Goal: Task Accomplishment & Management: Check status

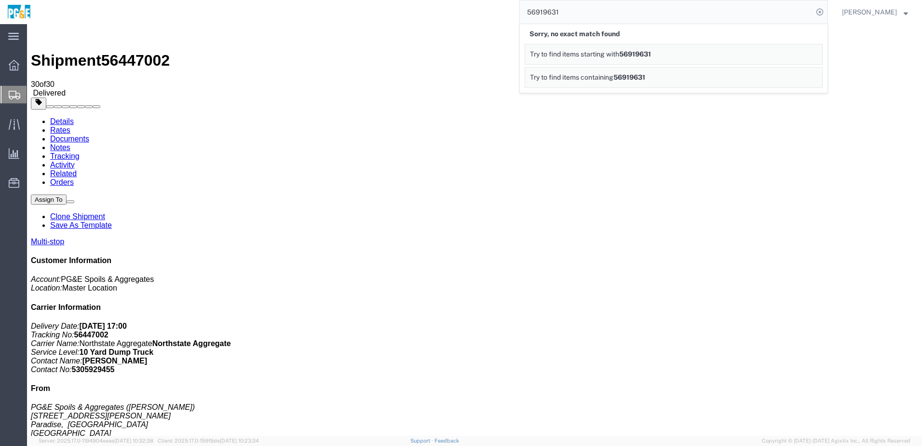
click at [552, 13] on input "56919631" at bounding box center [666, 11] width 293 height 23
paste input "41857"
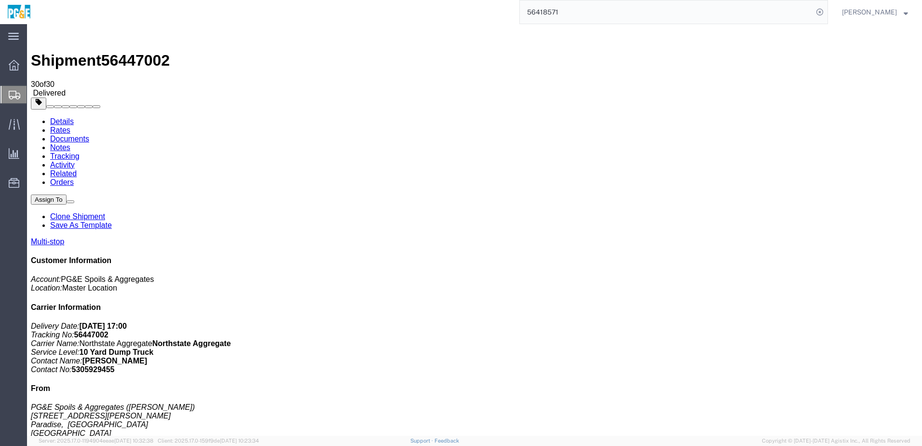
click at [561, 11] on input "56418571" at bounding box center [666, 11] width 293 height 23
paste input "33201"
type input "56433201"
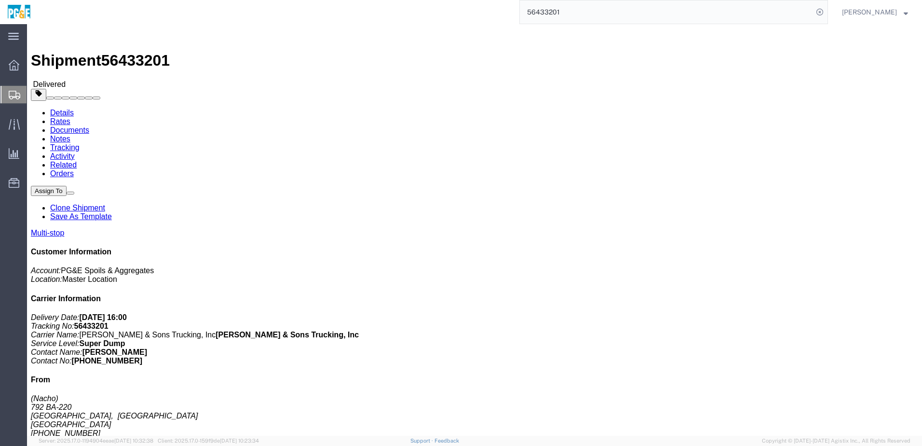
drag, startPoint x: 156, startPoint y: 243, endPoint x: 267, endPoint y: 243, distance: 110.9
click td "[STREET_ADDRESS]"
drag, startPoint x: 267, startPoint y: 243, endPoint x: 245, endPoint y: 246, distance: 22.4
copy div "[STREET_ADDRESS]"
drag, startPoint x: 156, startPoint y: 268, endPoint x: 275, endPoint y: 269, distance: 119.6
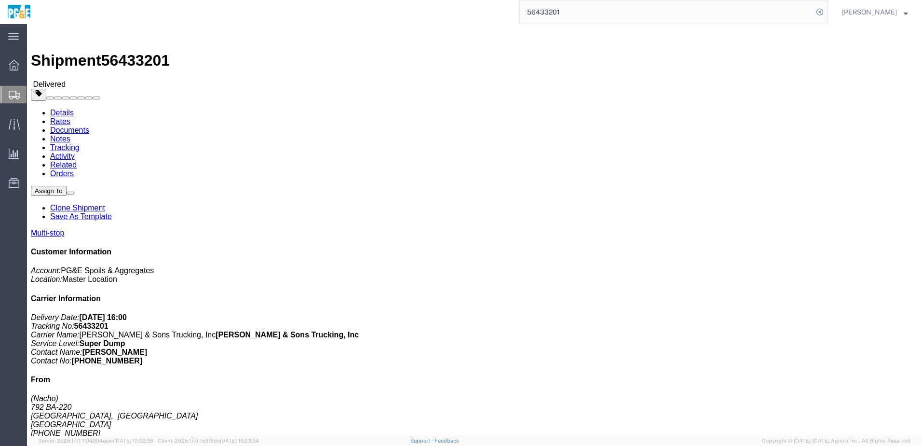
click td "Hay Rd Landfill [STREET_ADDRESS]"
drag, startPoint x: 273, startPoint y: 269, endPoint x: 260, endPoint y: 269, distance: 13.0
copy div "[STREET_ADDRESS]"
click div "Ship From (Nacho) 792 BA-[GEOGRAPHIC_DATA], [GEOGRAPHIC_DATA] [GEOGRAPHIC_DATA]…"
drag, startPoint x: 213, startPoint y: 151, endPoint x: 209, endPoint y: 155, distance: 5.5
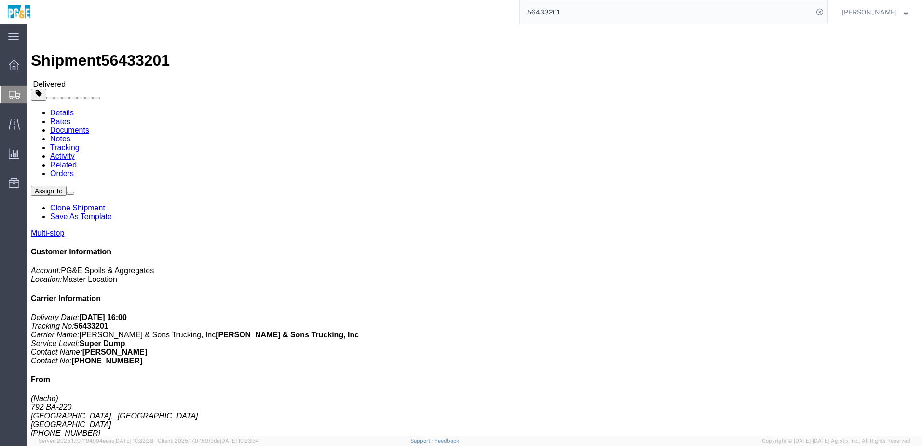
click div "Shipment Detail Multi-stop Ship From (Nacho) 792 BA-[GEOGRAPHIC_DATA], [GEOGRAP…"
click link "Documents"
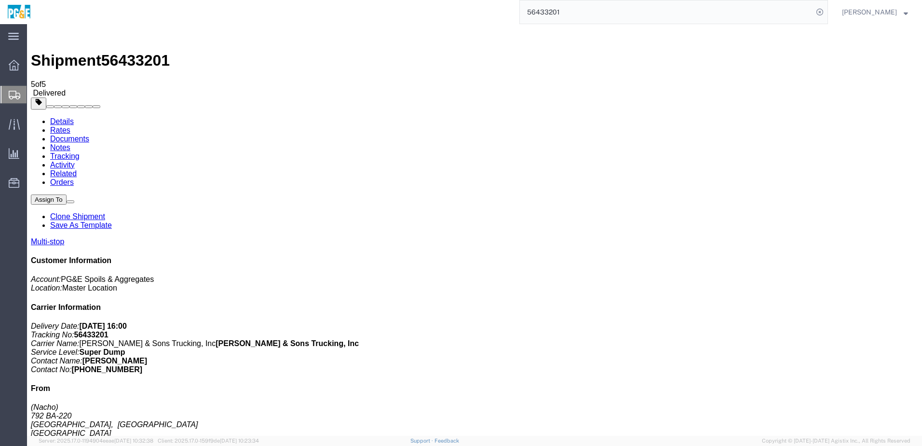
checkbox input "true"
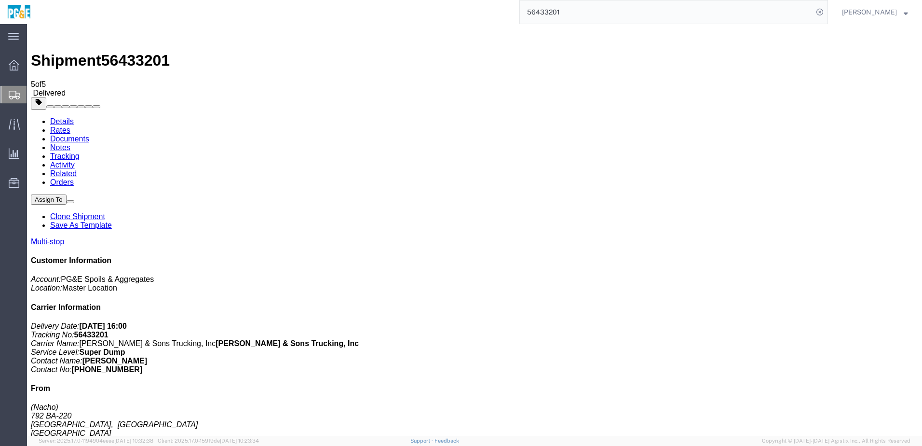
checkbox input "true"
click at [80, 152] on link "Tracking" at bounding box center [64, 156] width 29 height 8
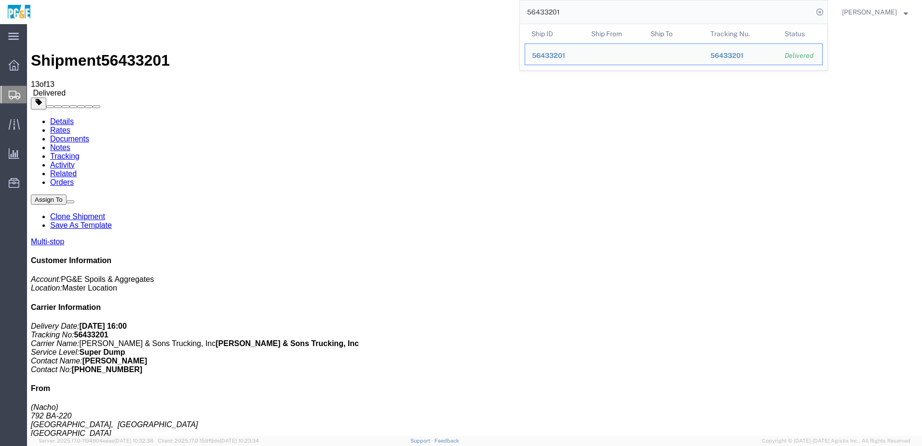
click at [554, 11] on input "56433201" at bounding box center [666, 11] width 293 height 23
paste input "4651"
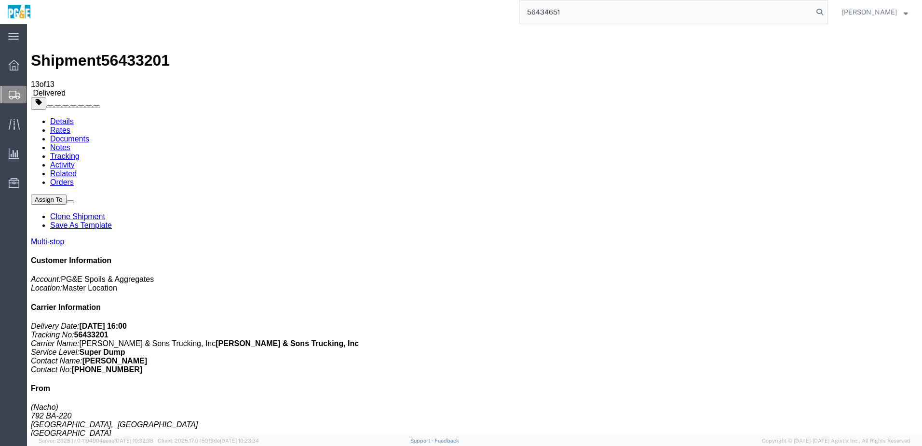
type input "56434651"
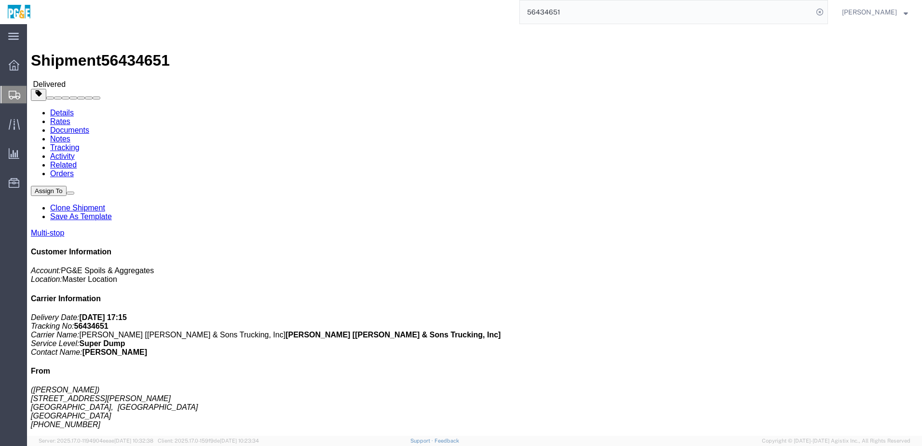
click div "Leg 1 - Truckload Vehicle 1: Super Dump Number of trucks: 1"
click div "Shipment Detail Multi-stop Ship From ([PERSON_NAME]) [STREET_ADDRESS][PERSON_NA…"
click link "Documents"
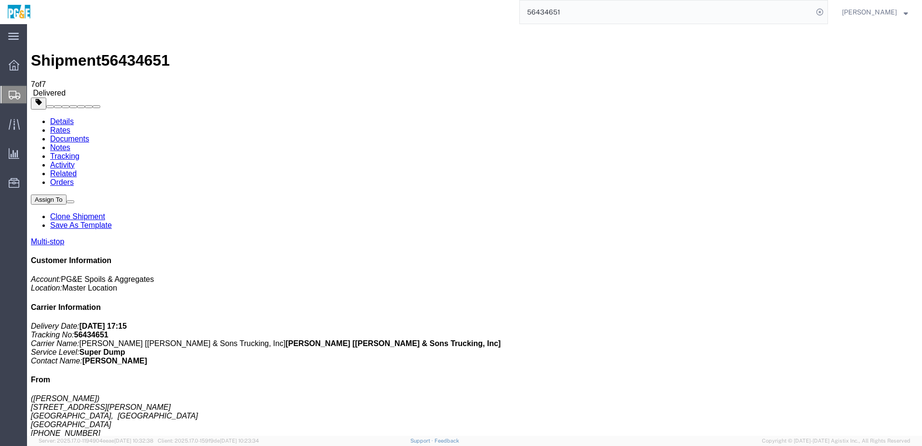
checkbox input "true"
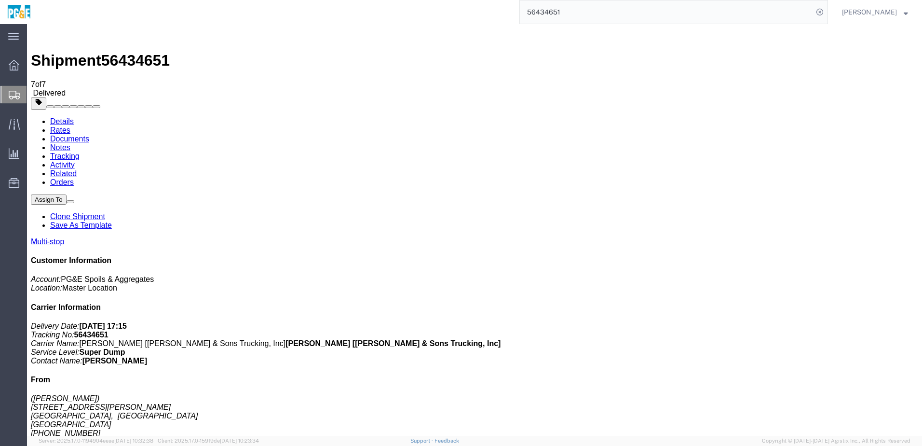
checkbox input "true"
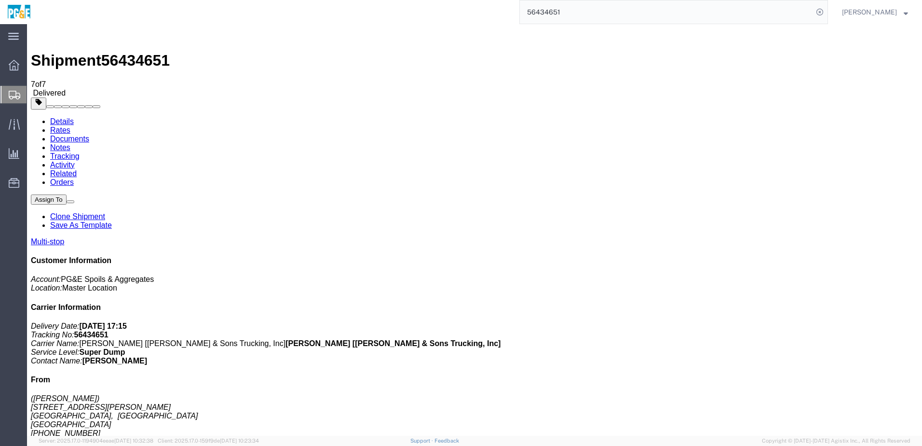
checkbox input "true"
click at [80, 152] on link "Tracking" at bounding box center [64, 156] width 29 height 8
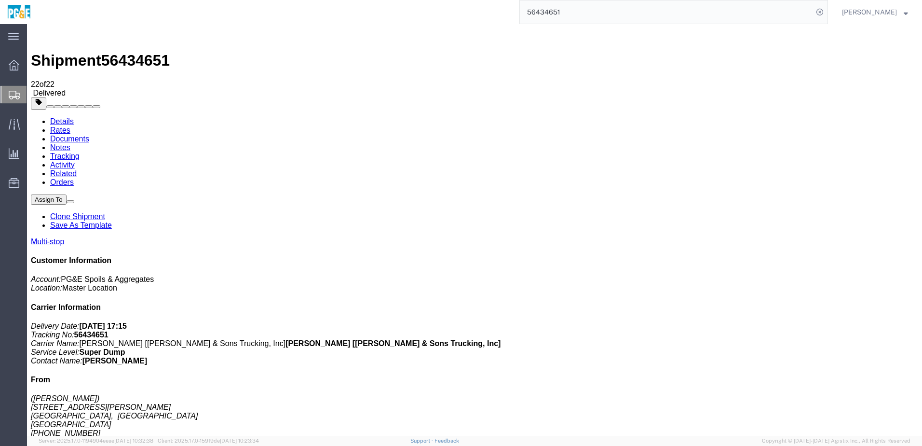
click at [552, 17] on input "56434651" at bounding box center [666, 11] width 293 height 23
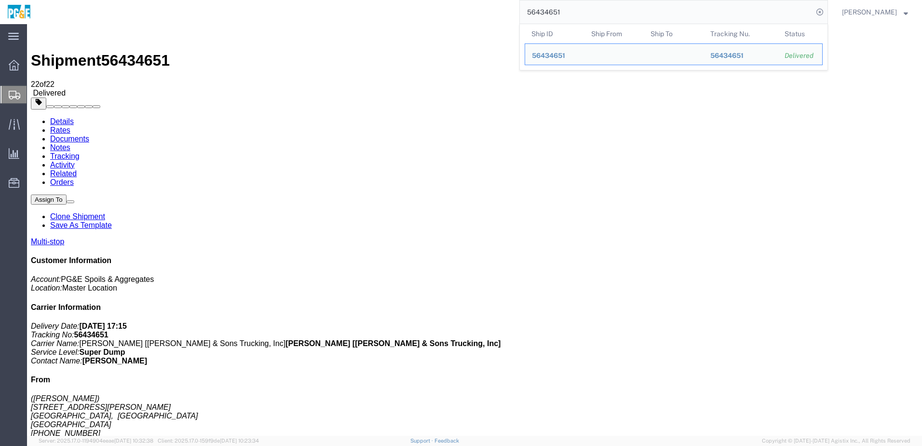
click at [552, 17] on input "56434651" at bounding box center [666, 11] width 293 height 23
paste input "5"
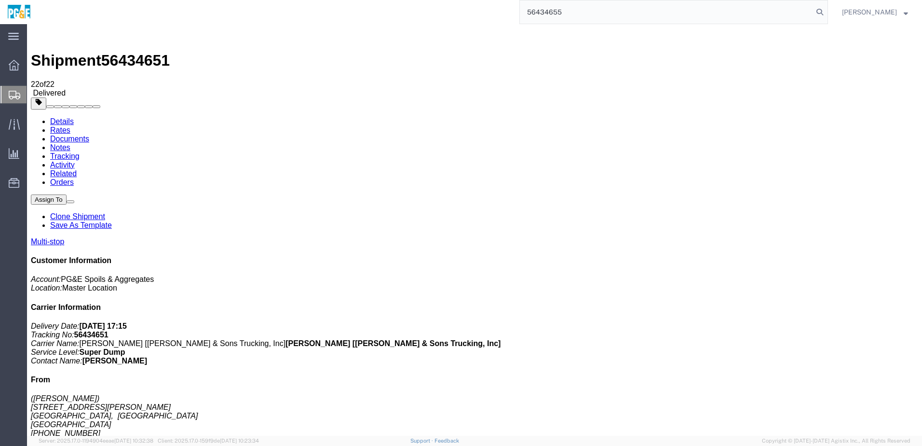
type input "56434655"
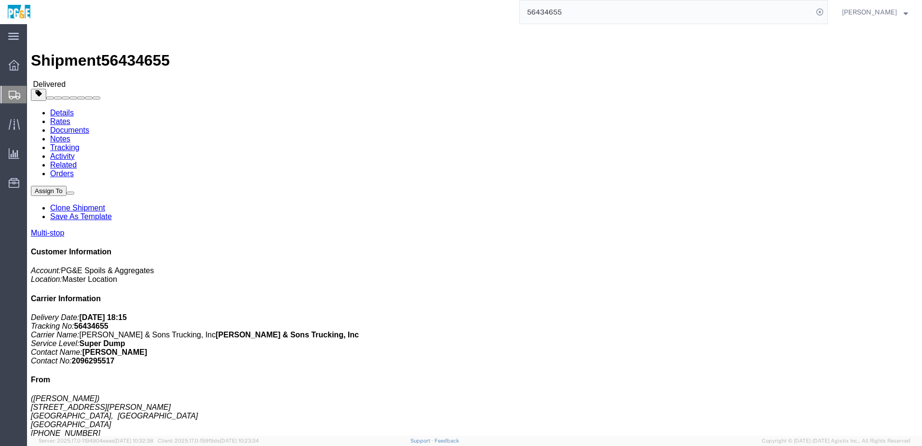
click link "Documents"
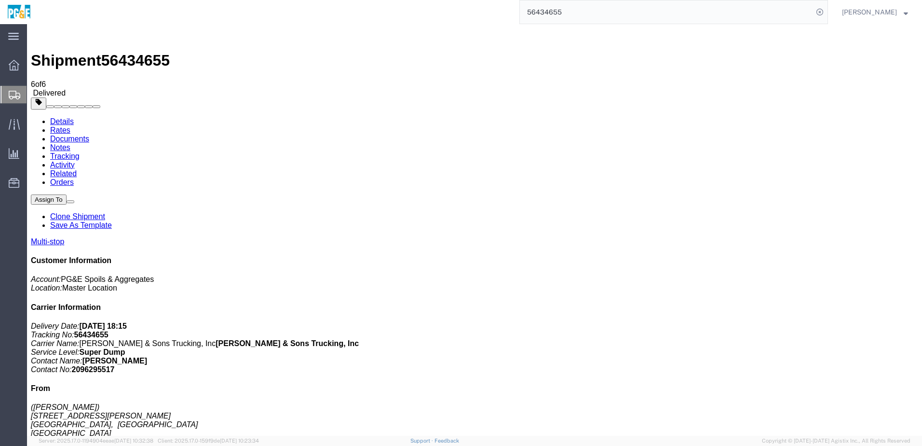
checkbox input "true"
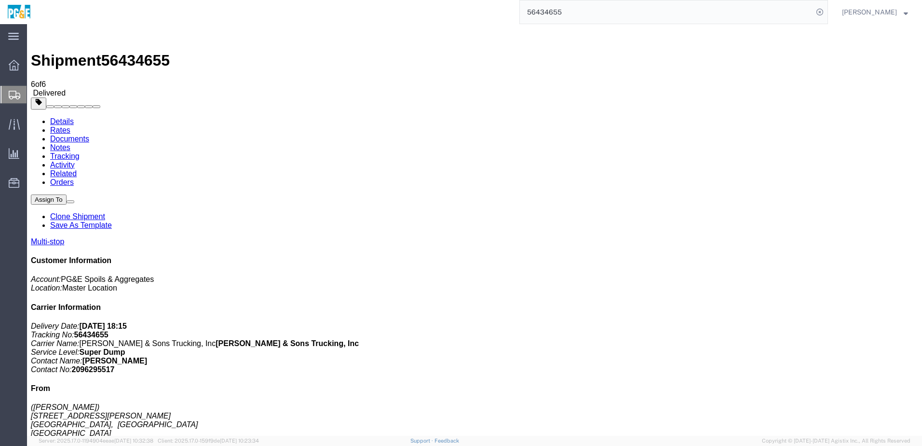
checkbox input "true"
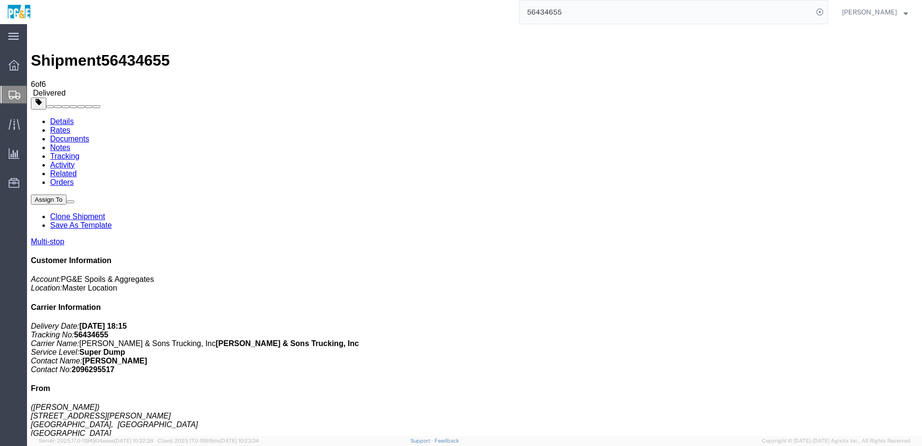
click at [80, 152] on link "Tracking" at bounding box center [64, 156] width 29 height 8
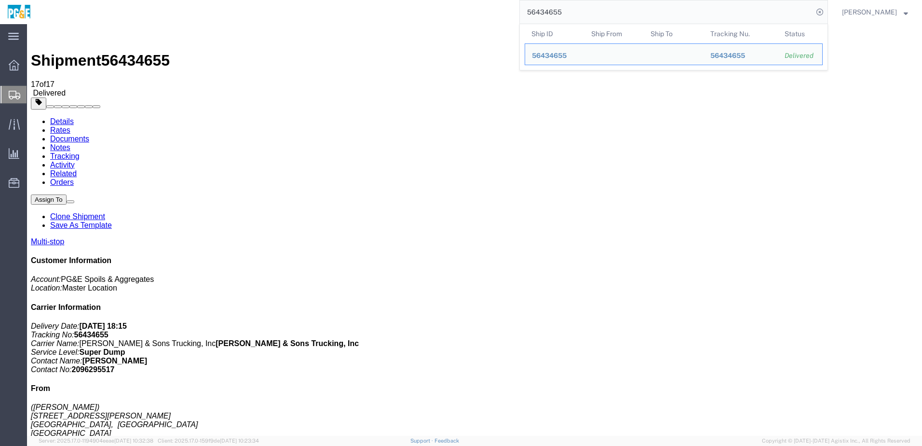
click at [553, 15] on input "56434655" at bounding box center [666, 11] width 293 height 23
paste input "61"
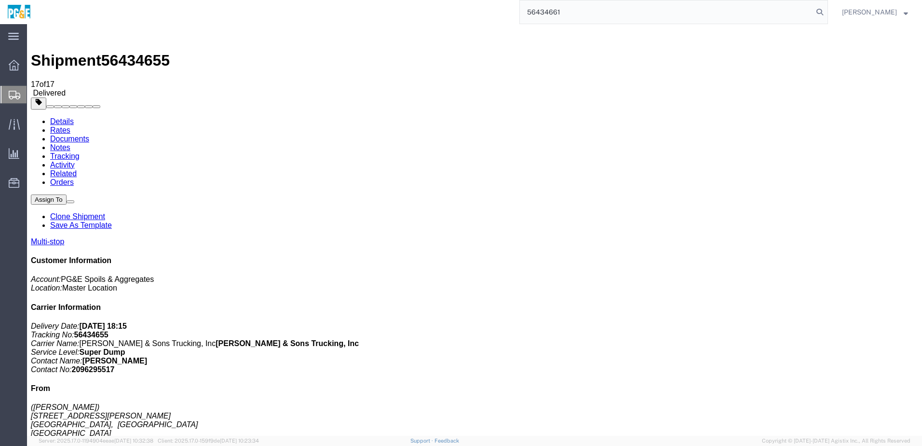
type input "56434661"
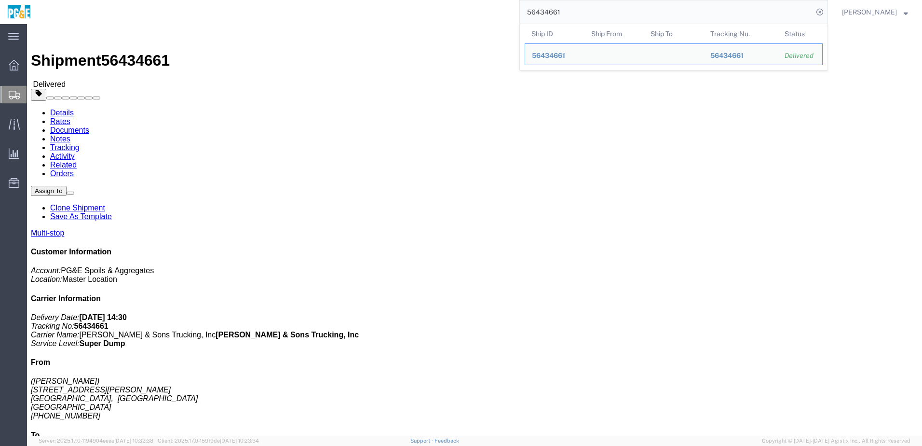
click div "Leg 1 - Truckload Vehicle 1: Super Dump Number of trucks: 1"
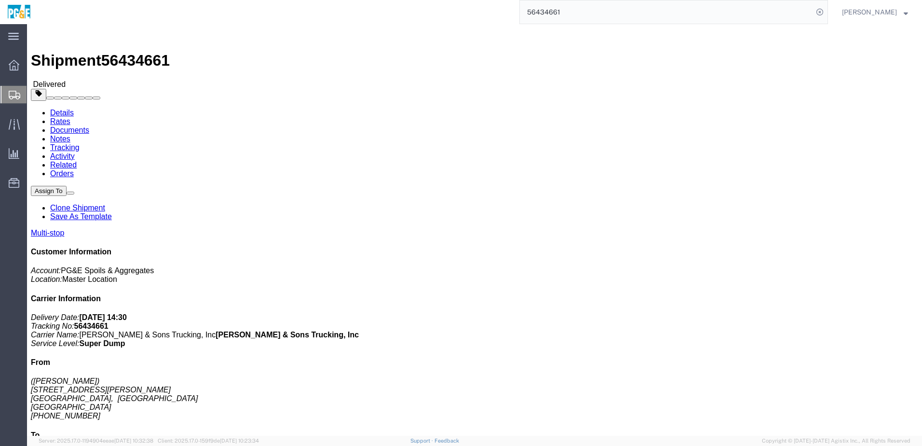
click div "Leg 1 - Truckload Vehicle 1: Super Dump Number of trucks: 1"
click link "Documents"
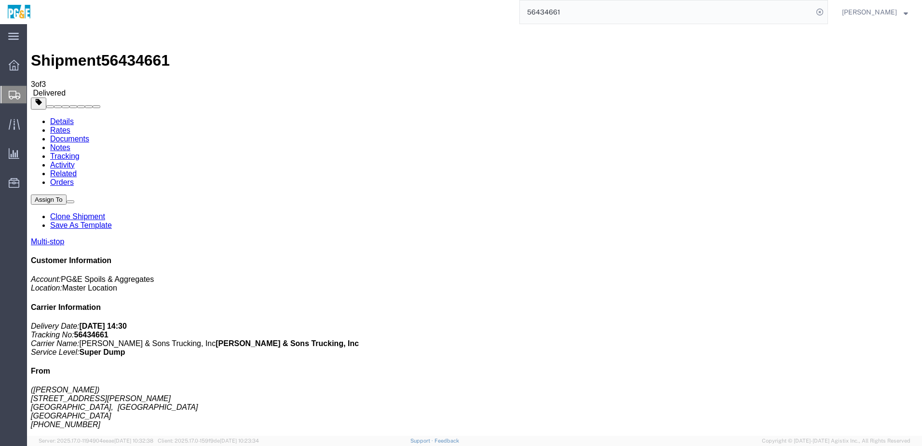
checkbox input "true"
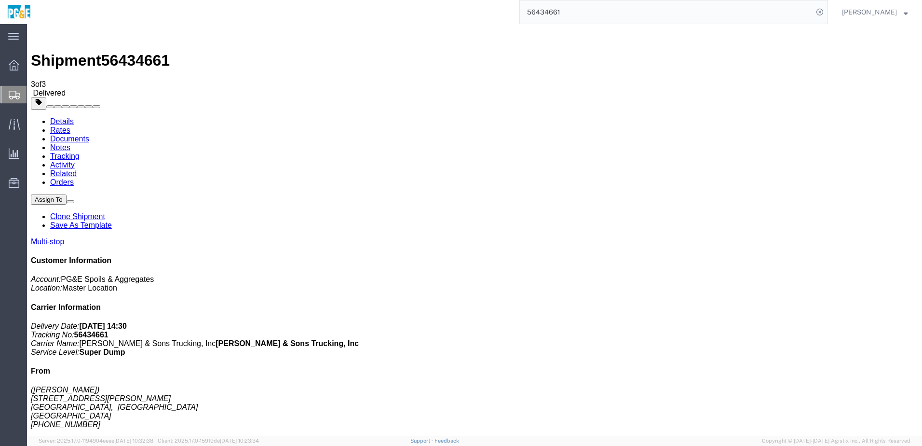
click at [80, 152] on link "Tracking" at bounding box center [64, 156] width 29 height 8
click at [560, 11] on input "56434661" at bounding box center [666, 11] width 293 height 23
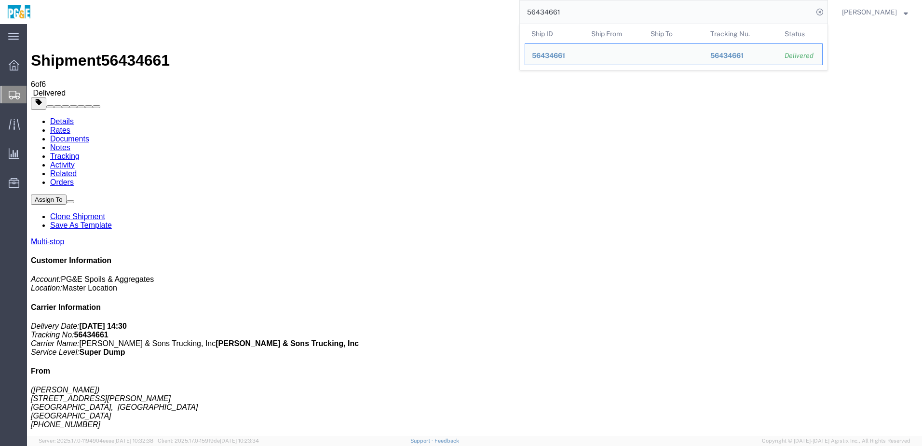
click at [560, 11] on input "56434661" at bounding box center [666, 11] width 293 height 23
paste input "06402"
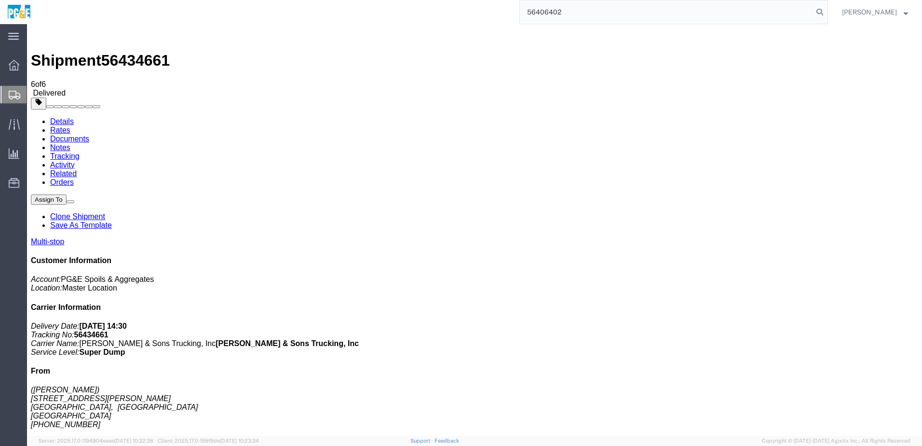
type input "56406402"
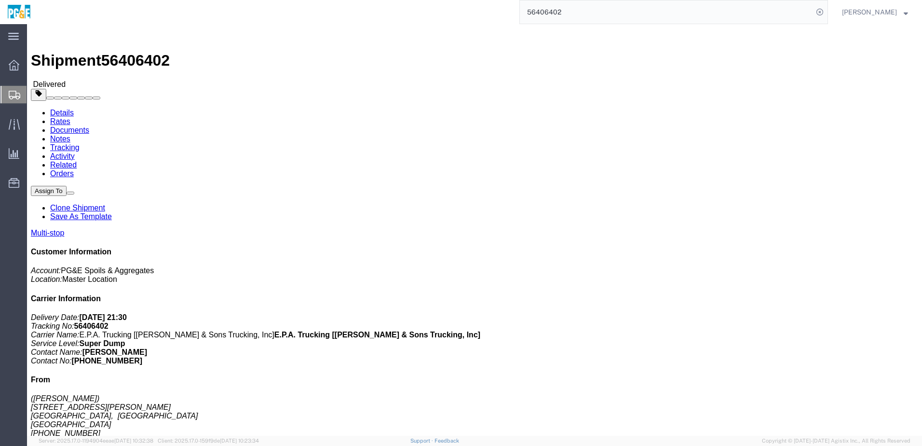
click div "Leg 1 - Truckload Vehicle 1: Super Dump Number of trucks: 1"
click link "Documents"
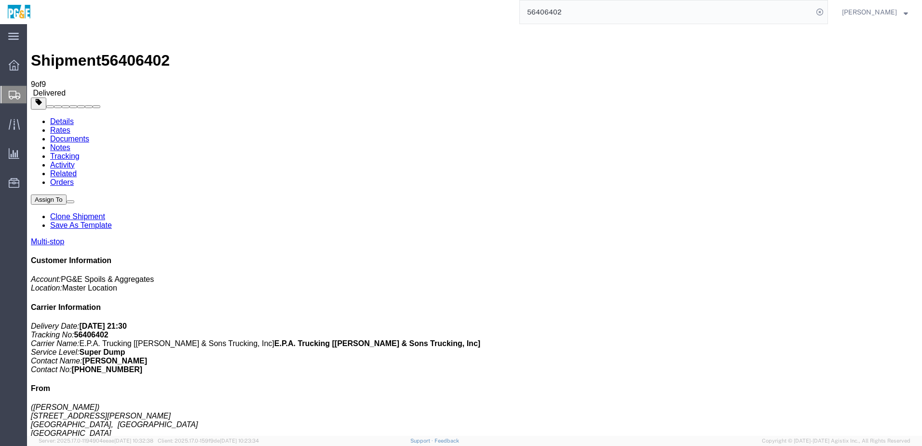
checkbox input "true"
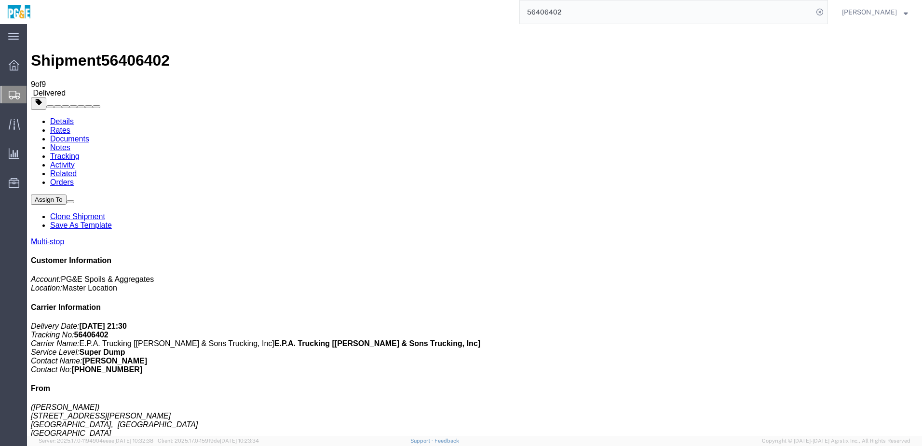
checkbox input "true"
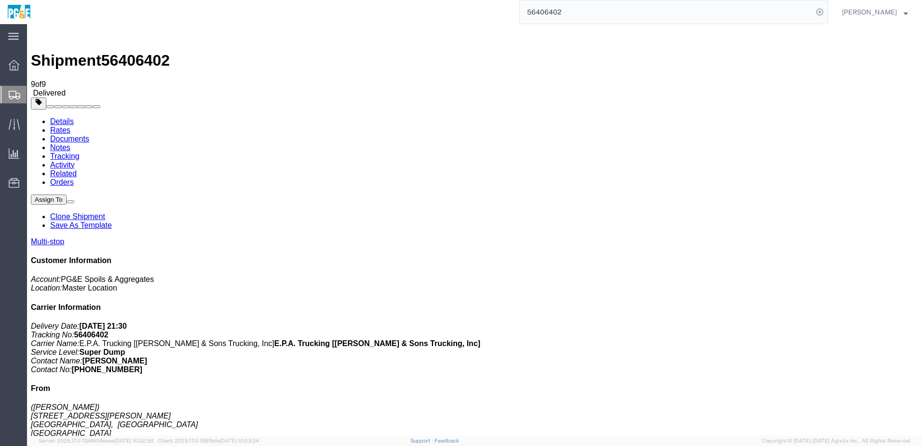
checkbox input "true"
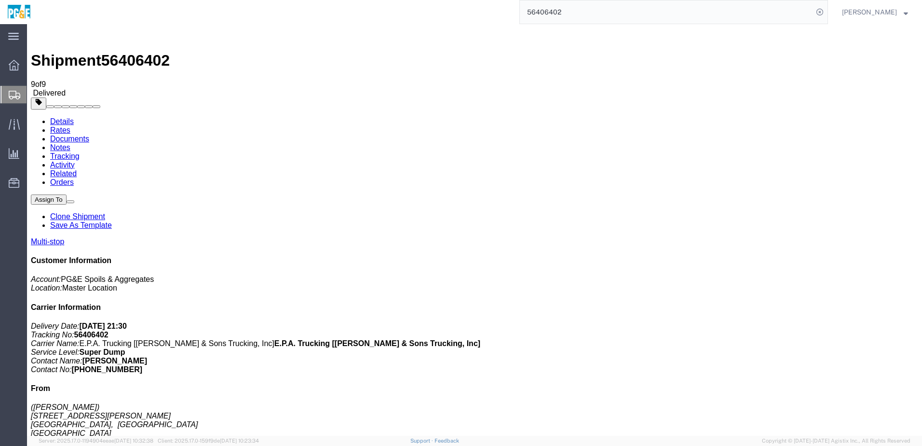
click at [80, 152] on link "Tracking" at bounding box center [64, 156] width 29 height 8
click at [562, 2] on input "56406402" at bounding box center [666, 11] width 293 height 23
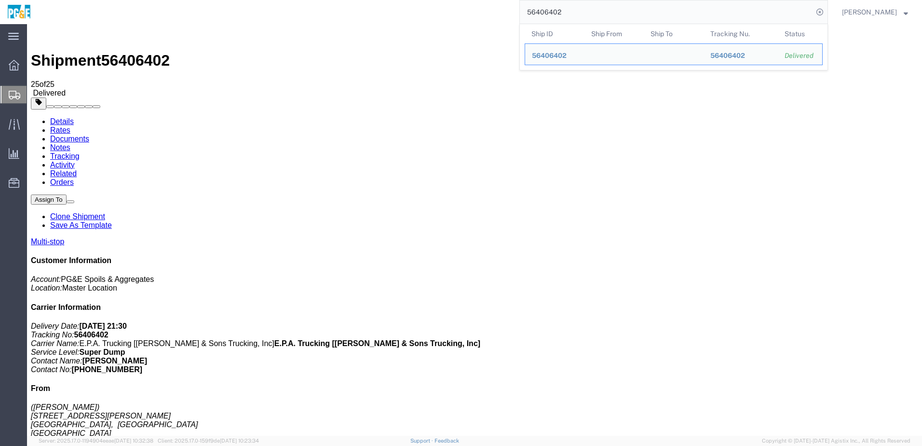
click at [562, 2] on input "56406402" at bounding box center [666, 11] width 293 height 23
paste input "5"
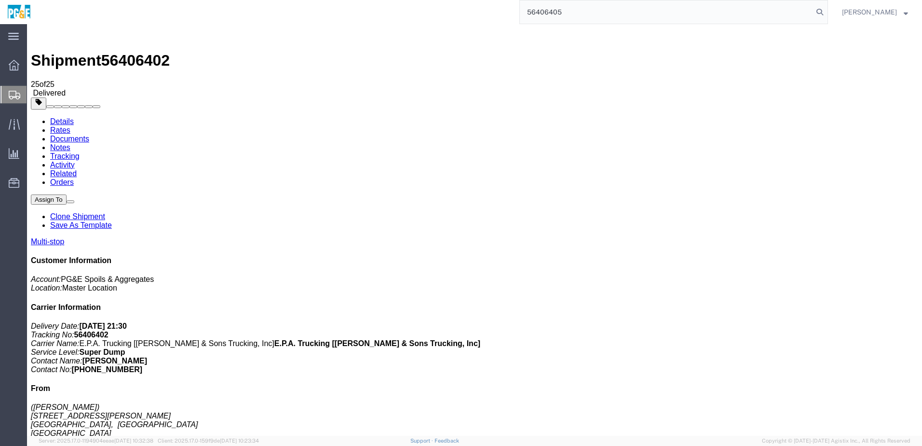
type input "56406405"
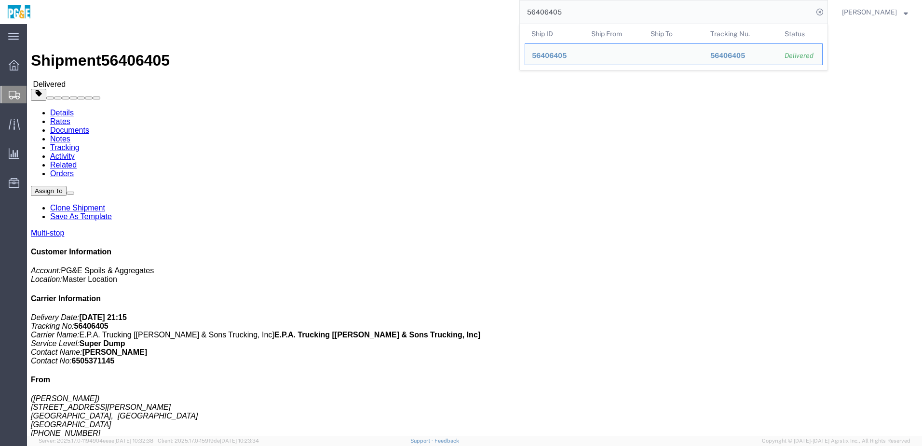
click h4 "Routing & Vehicle Information"
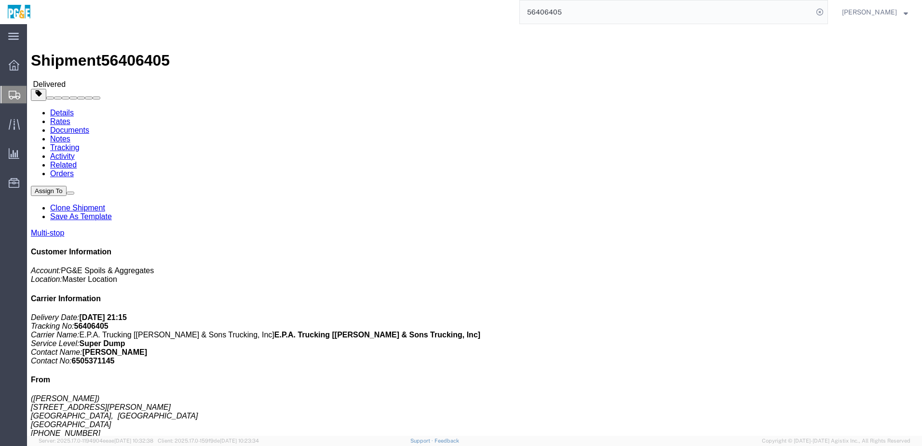
click link "Documents"
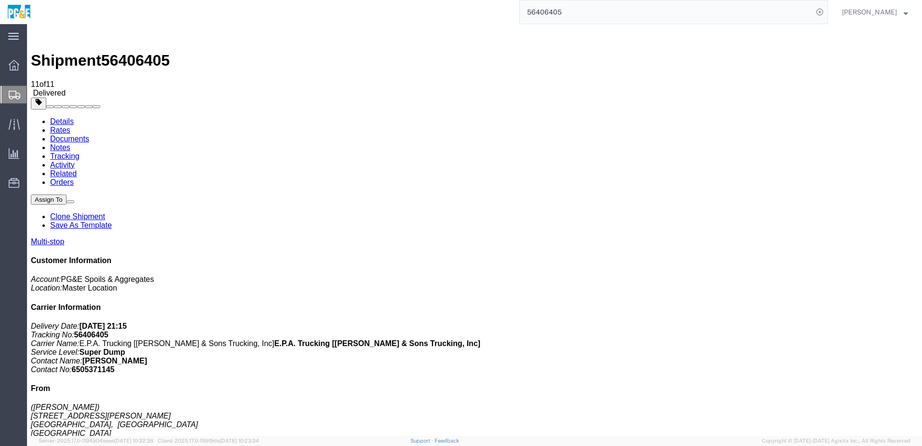
checkbox input "true"
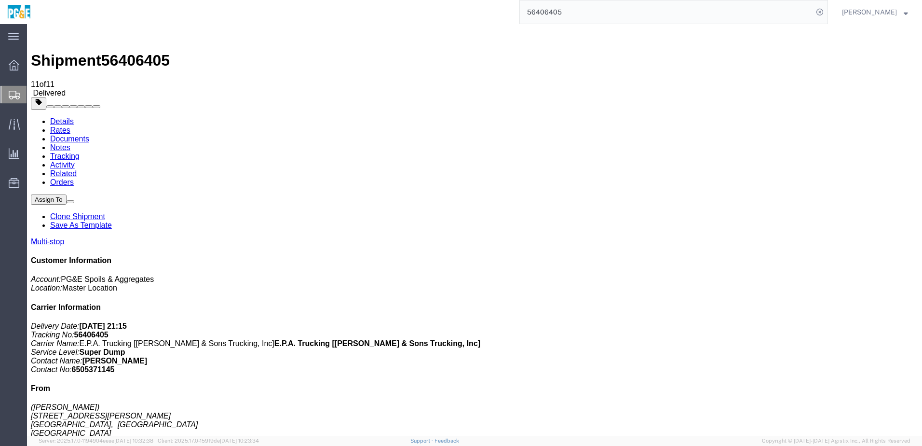
checkbox input "true"
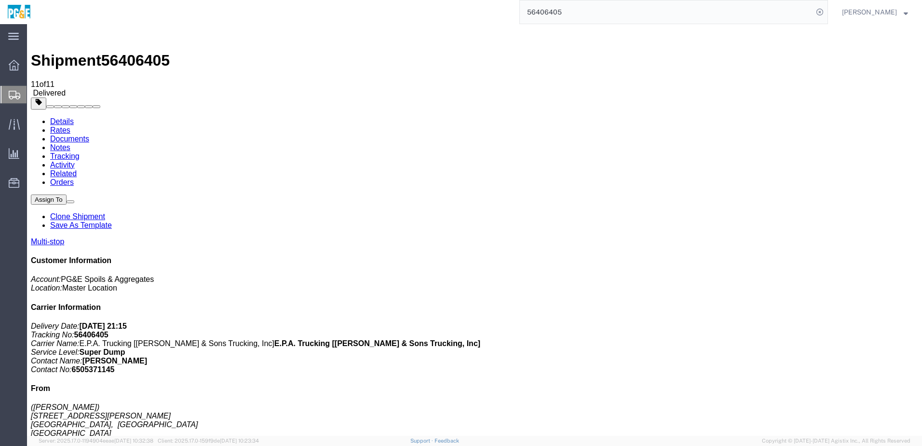
checkbox input "true"
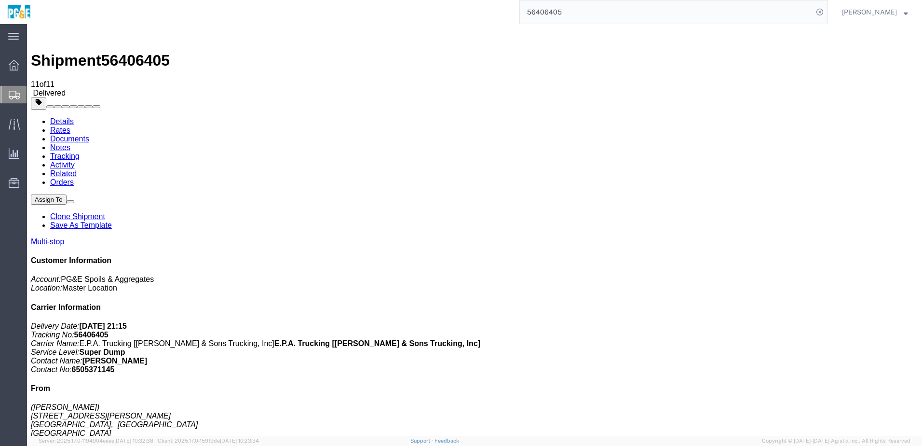
checkbox input "true"
click at [80, 152] on link "Tracking" at bounding box center [64, 156] width 29 height 8
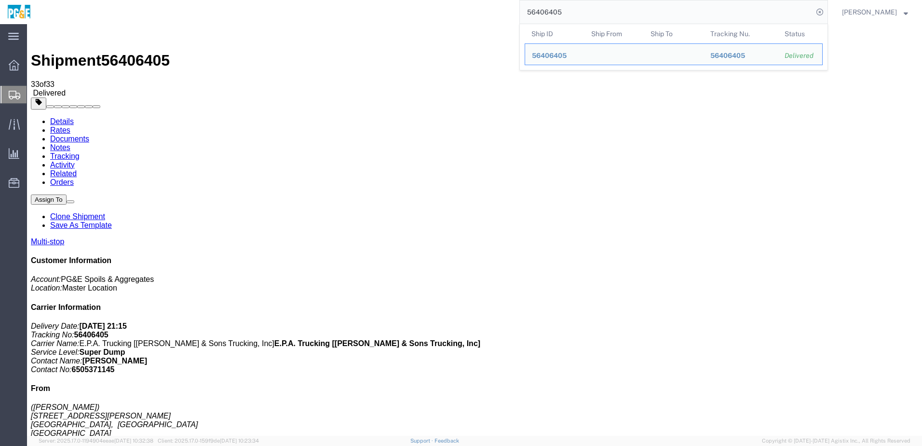
click at [548, 13] on input "56406405" at bounding box center [666, 11] width 293 height 23
paste input "21034"
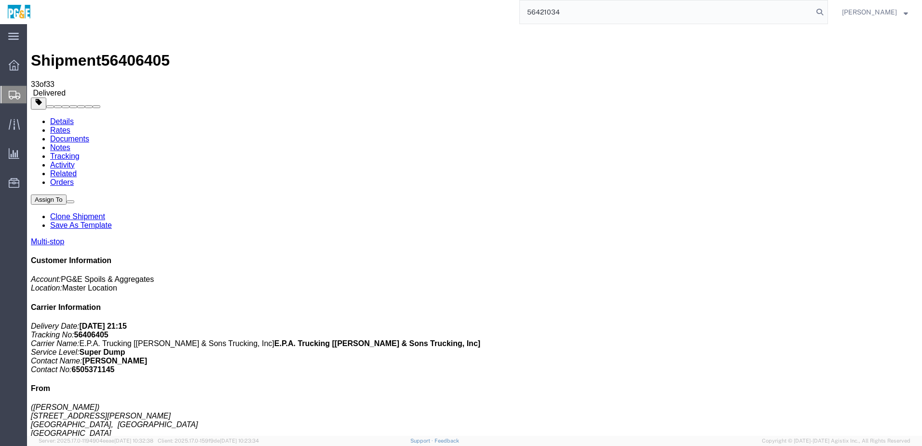
type input "56421034"
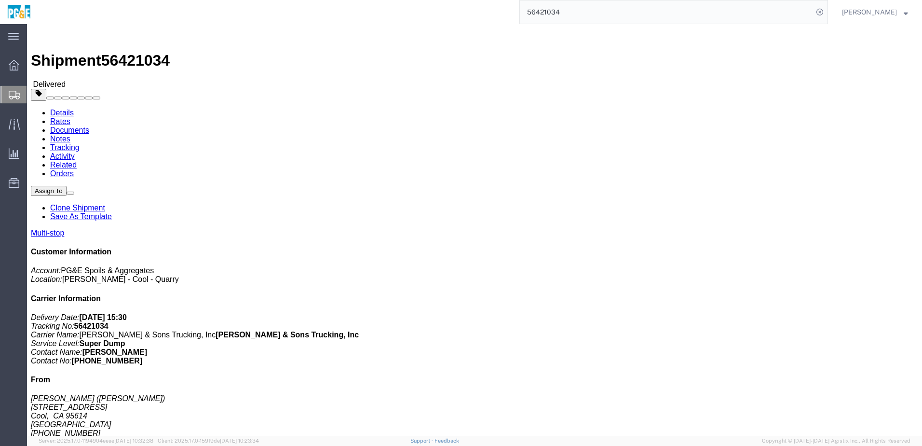
click div "Leg 1 - Truckload Vehicle 1: Super Dump Number of trucks: 1"
click link "Documents"
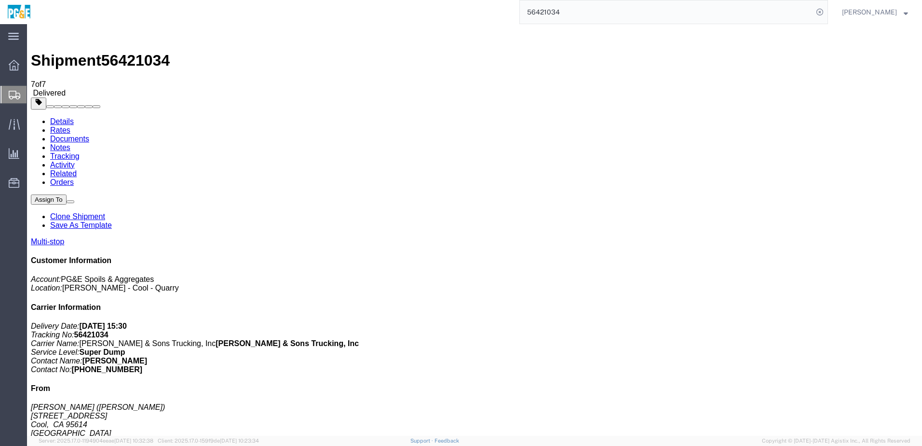
checkbox input "true"
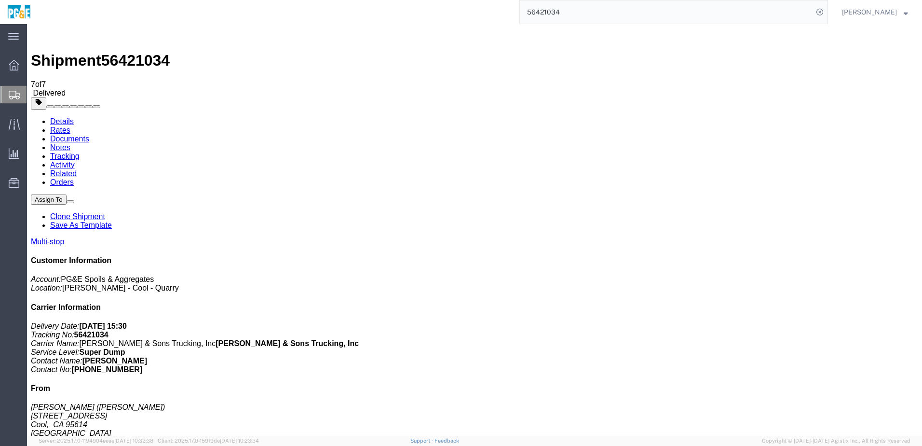
checkbox input "true"
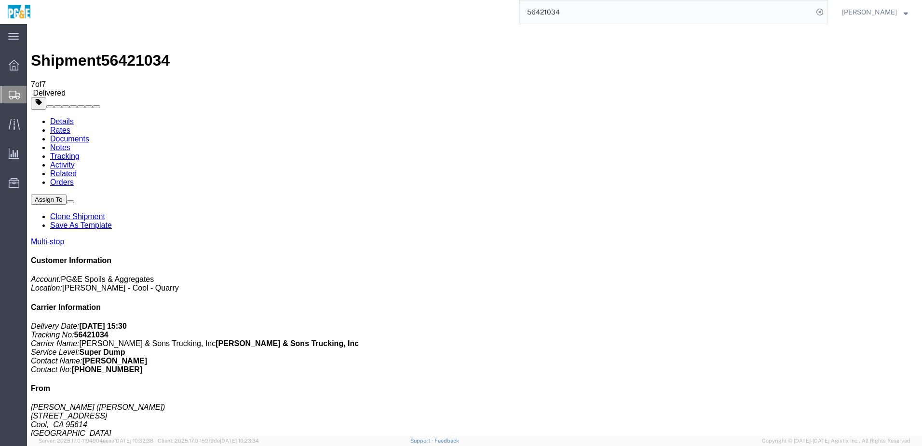
click at [80, 152] on link "Tracking" at bounding box center [64, 156] width 29 height 8
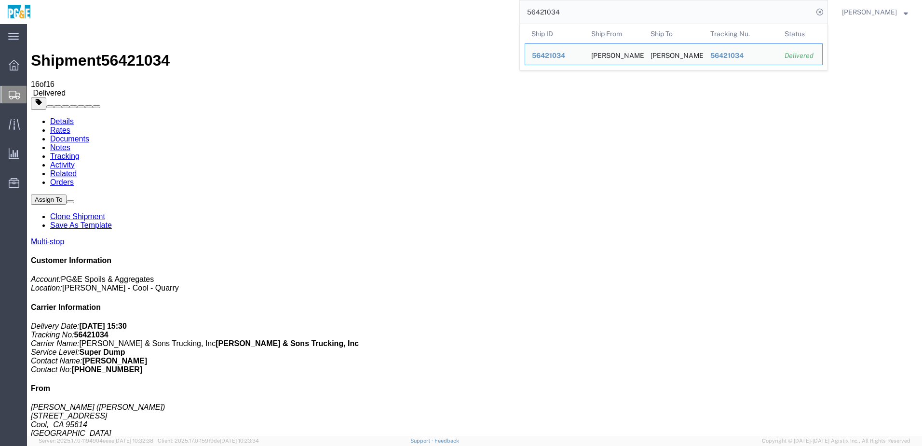
click at [549, 14] on input "56421034" at bounding box center [666, 11] width 293 height 23
paste input "8"
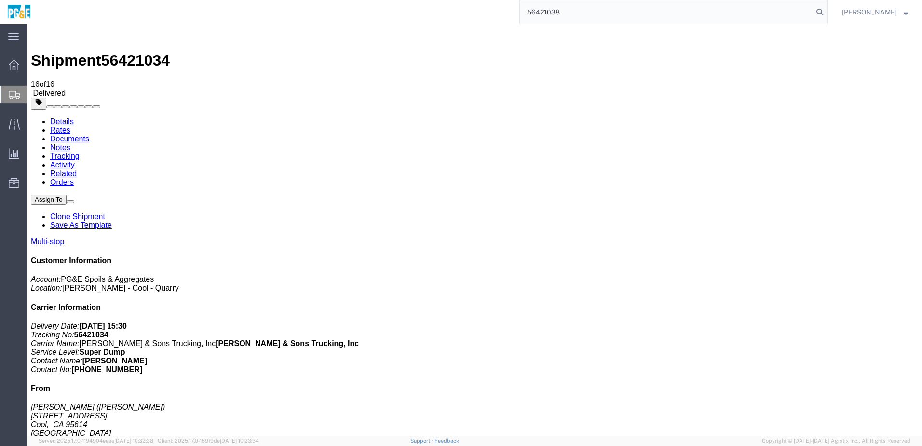
type input "56421038"
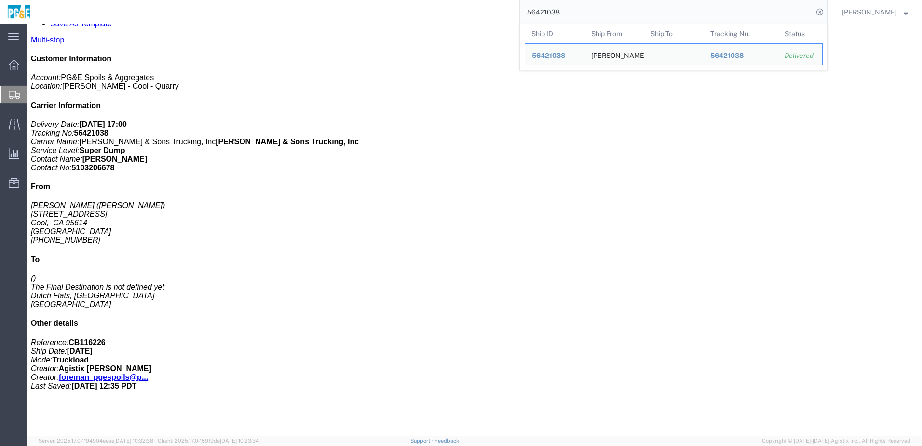
click h4 "Packages & Stops Information"
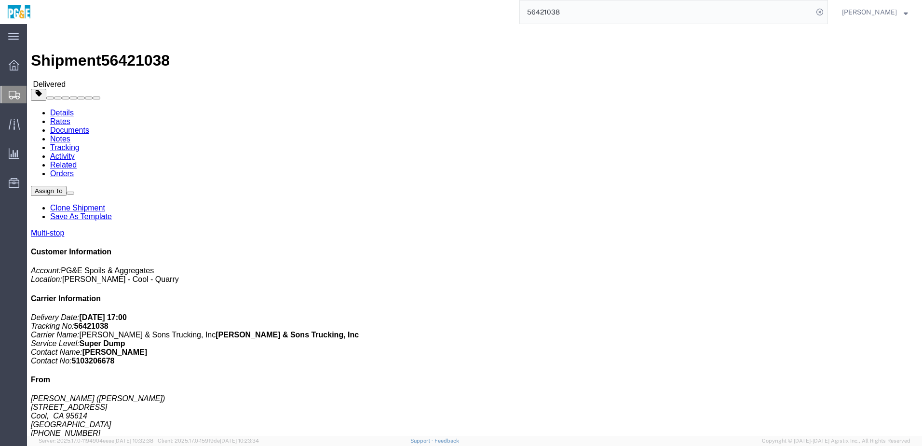
click link "Documents"
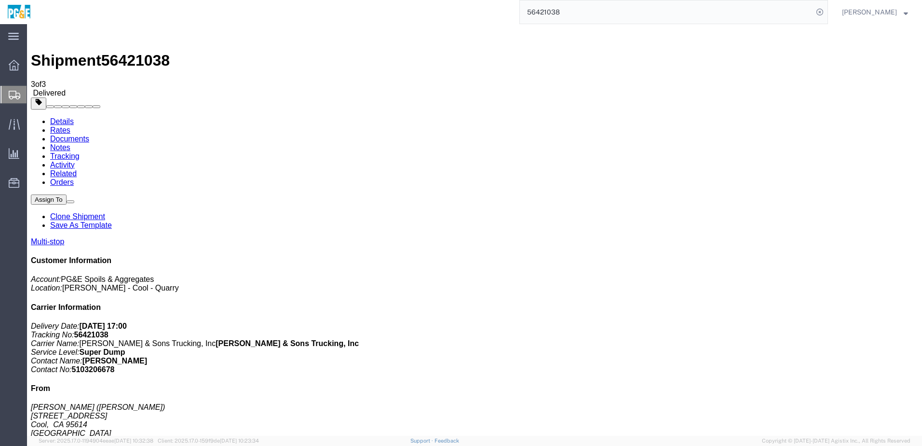
checkbox input "true"
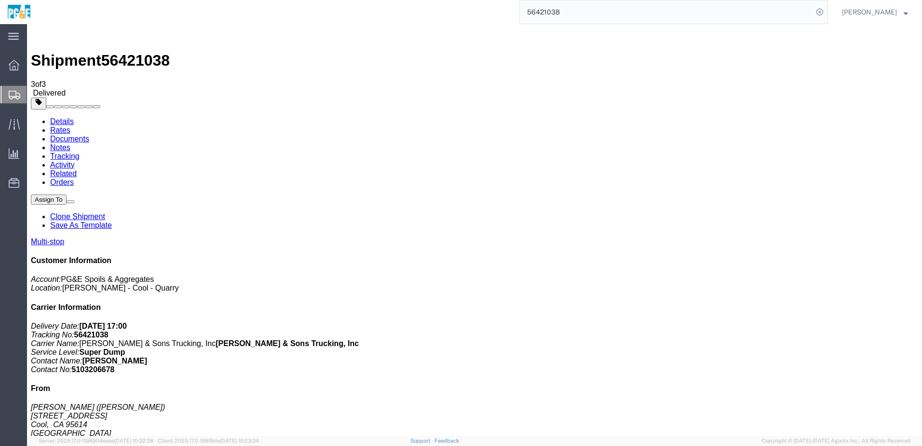
click at [80, 152] on link "Tracking" at bounding box center [64, 156] width 29 height 8
